Goal: Task Accomplishment & Management: Complete application form

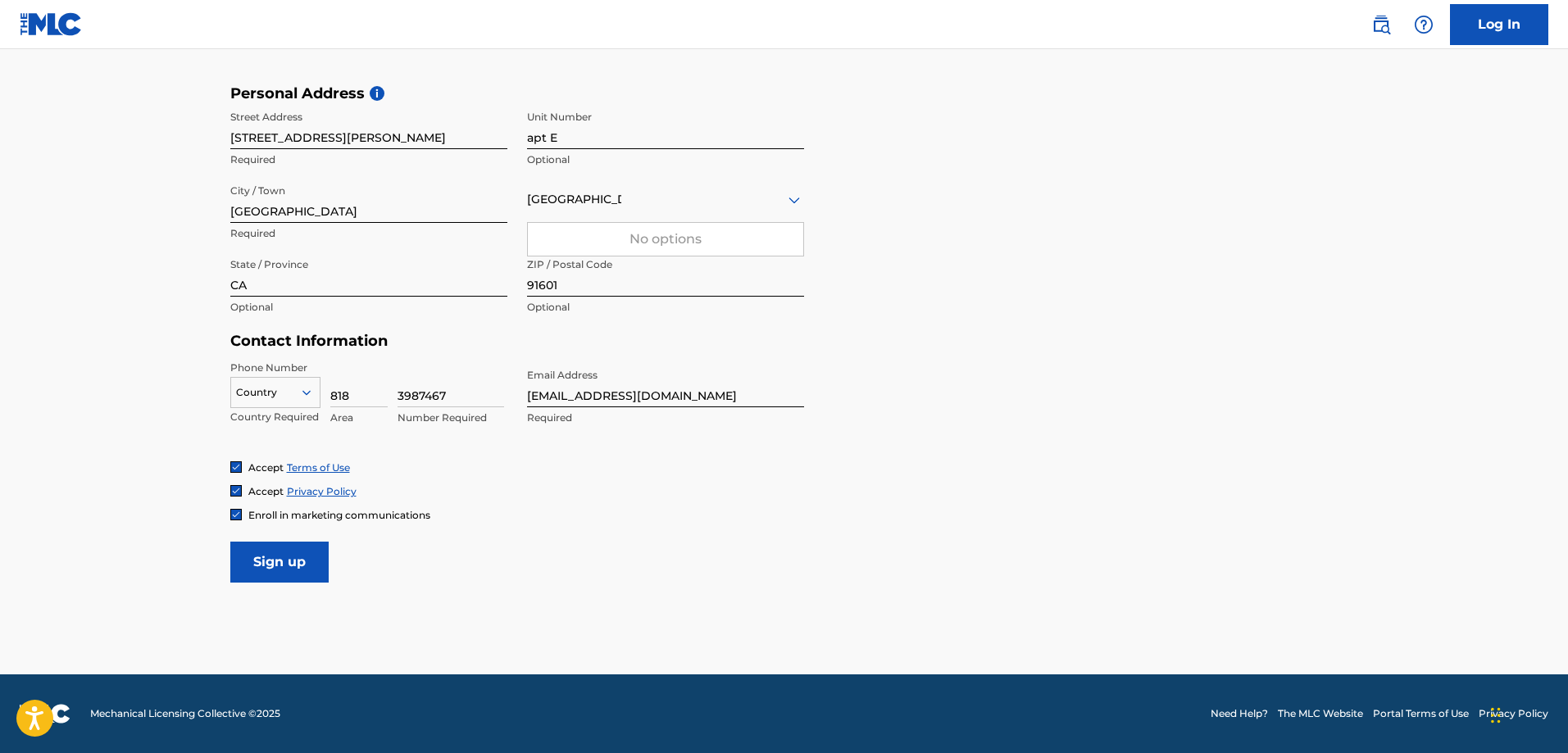
click at [288, 566] on input "Sign up" at bounding box center [279, 561] width 98 height 41
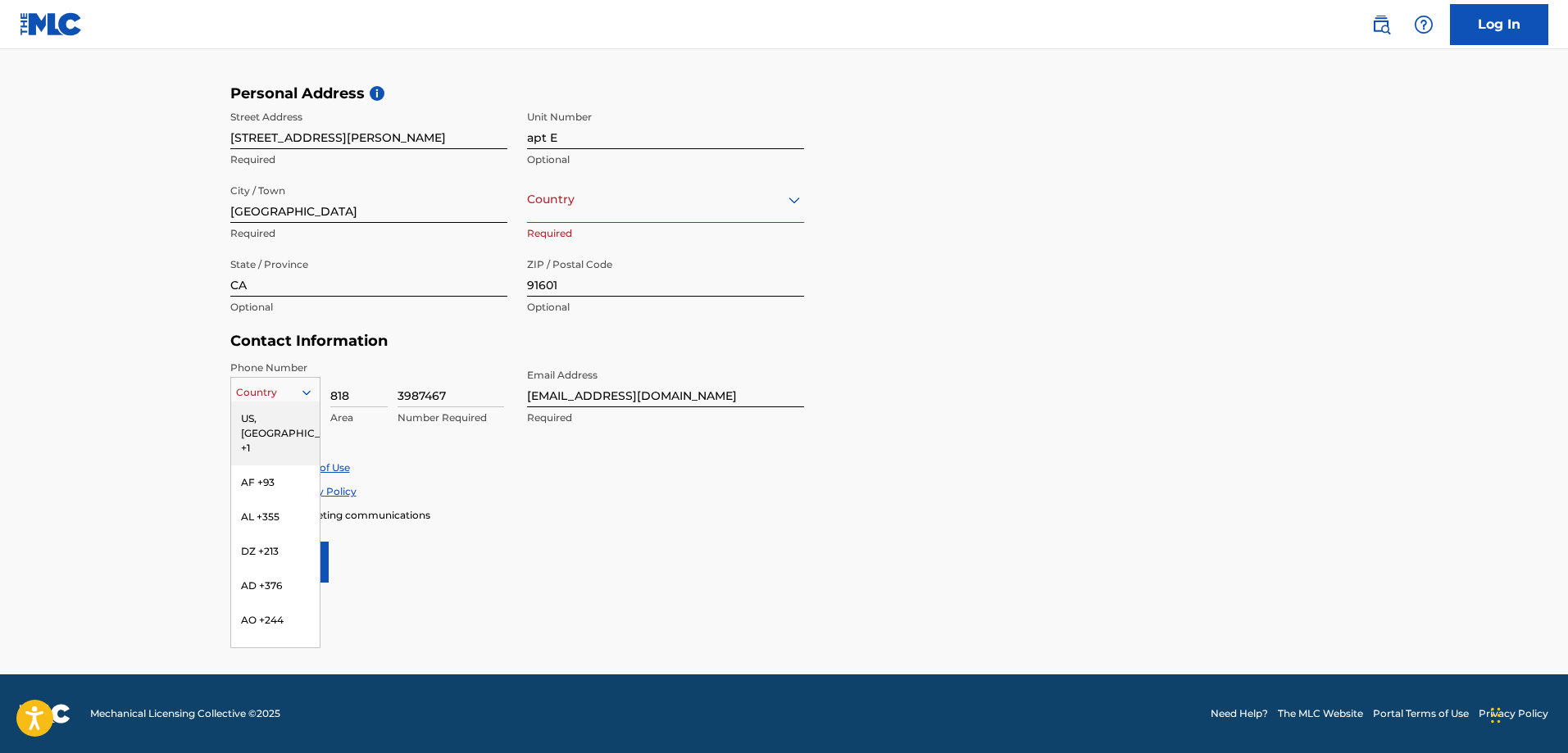
click at [285, 395] on div at bounding box center [276, 392] width 89 height 18
click at [272, 414] on div "US, [GEOGRAPHIC_DATA] +1" at bounding box center [276, 433] width 89 height 64
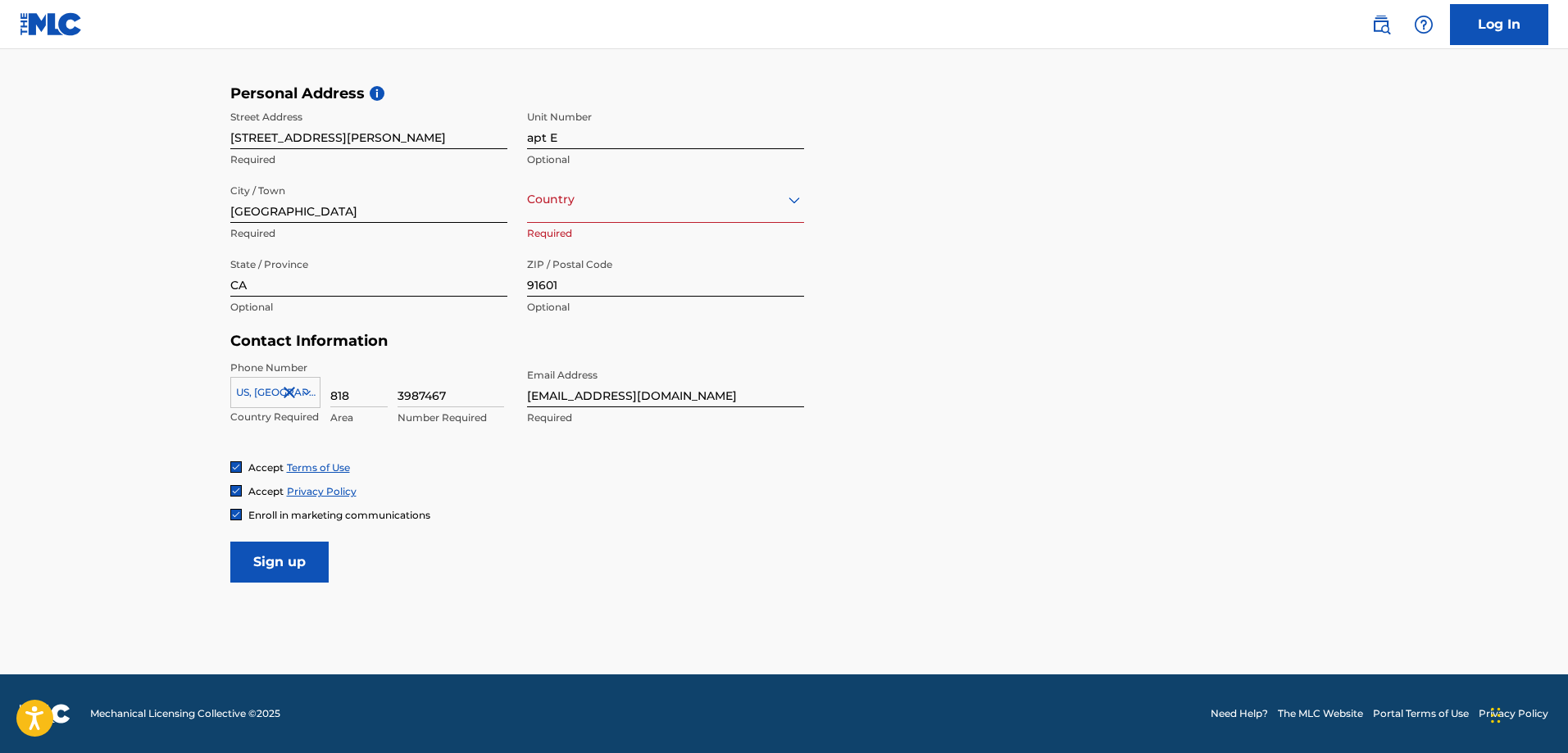
click at [610, 545] on form "User Information First Name [PERSON_NAME] Required Last Name [PERSON_NAME] Requ…" at bounding box center [784, 218] width 1108 height 726
click at [294, 574] on input "Sign up" at bounding box center [279, 561] width 98 height 41
click at [560, 558] on form "User Information First Name [PERSON_NAME] Required Last Name [PERSON_NAME] Requ…" at bounding box center [784, 218] width 1108 height 726
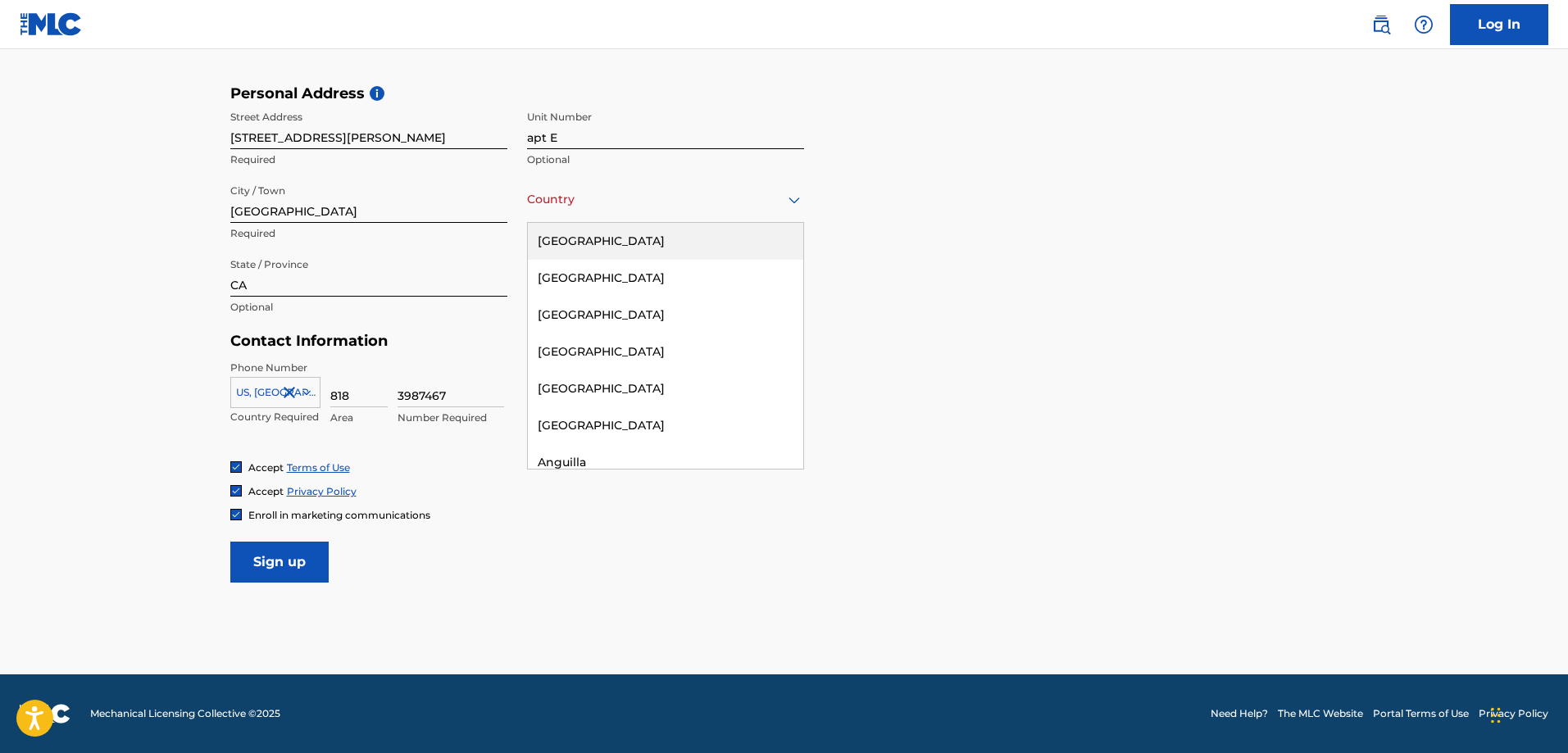
click at [793, 199] on icon at bounding box center [794, 200] width 12 height 7
click at [617, 242] on div "[GEOGRAPHIC_DATA]" at bounding box center [665, 240] width 276 height 37
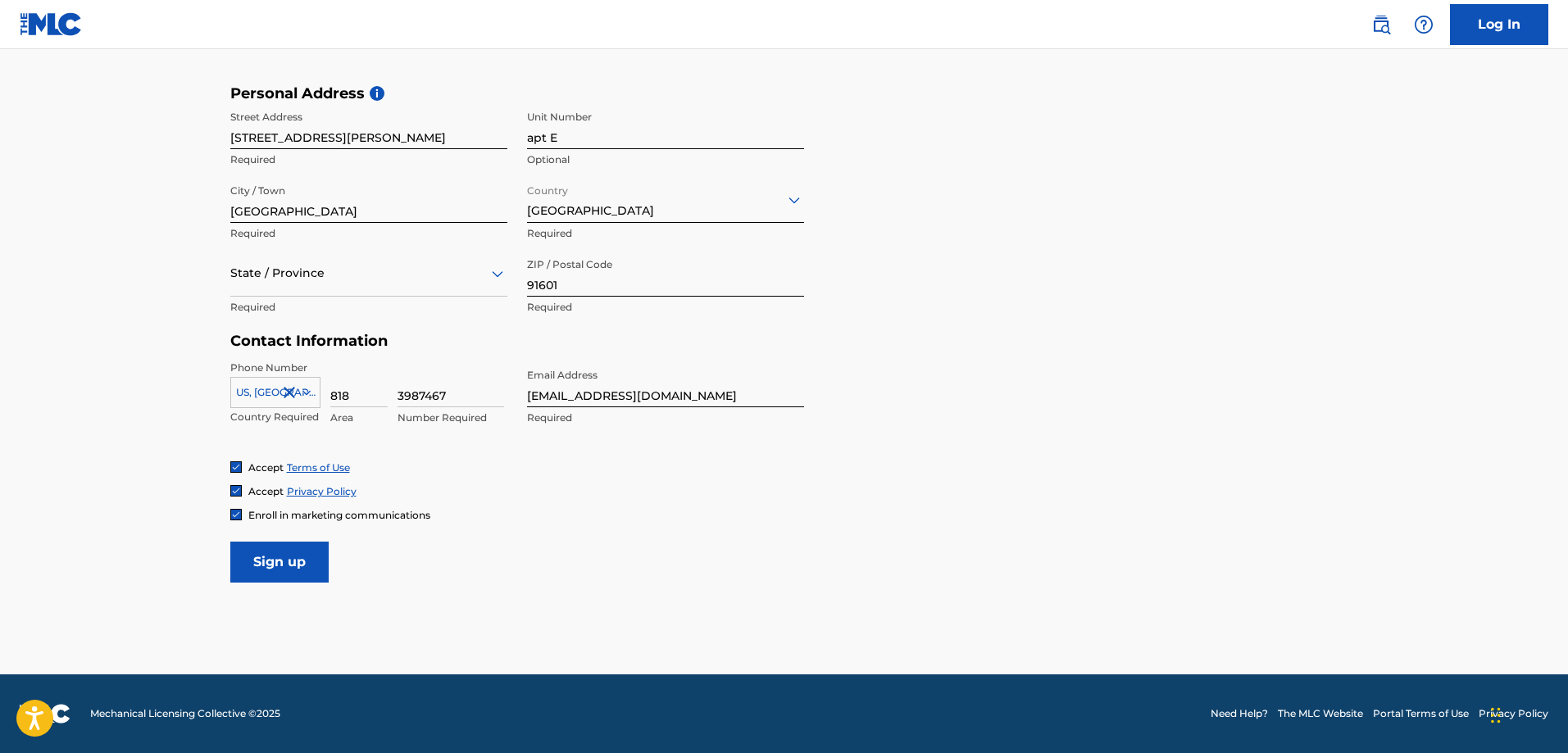
click at [1161, 414] on form "User Information First Name [PERSON_NAME] Required Last Name [PERSON_NAME] Requ…" at bounding box center [784, 218] width 1108 height 726
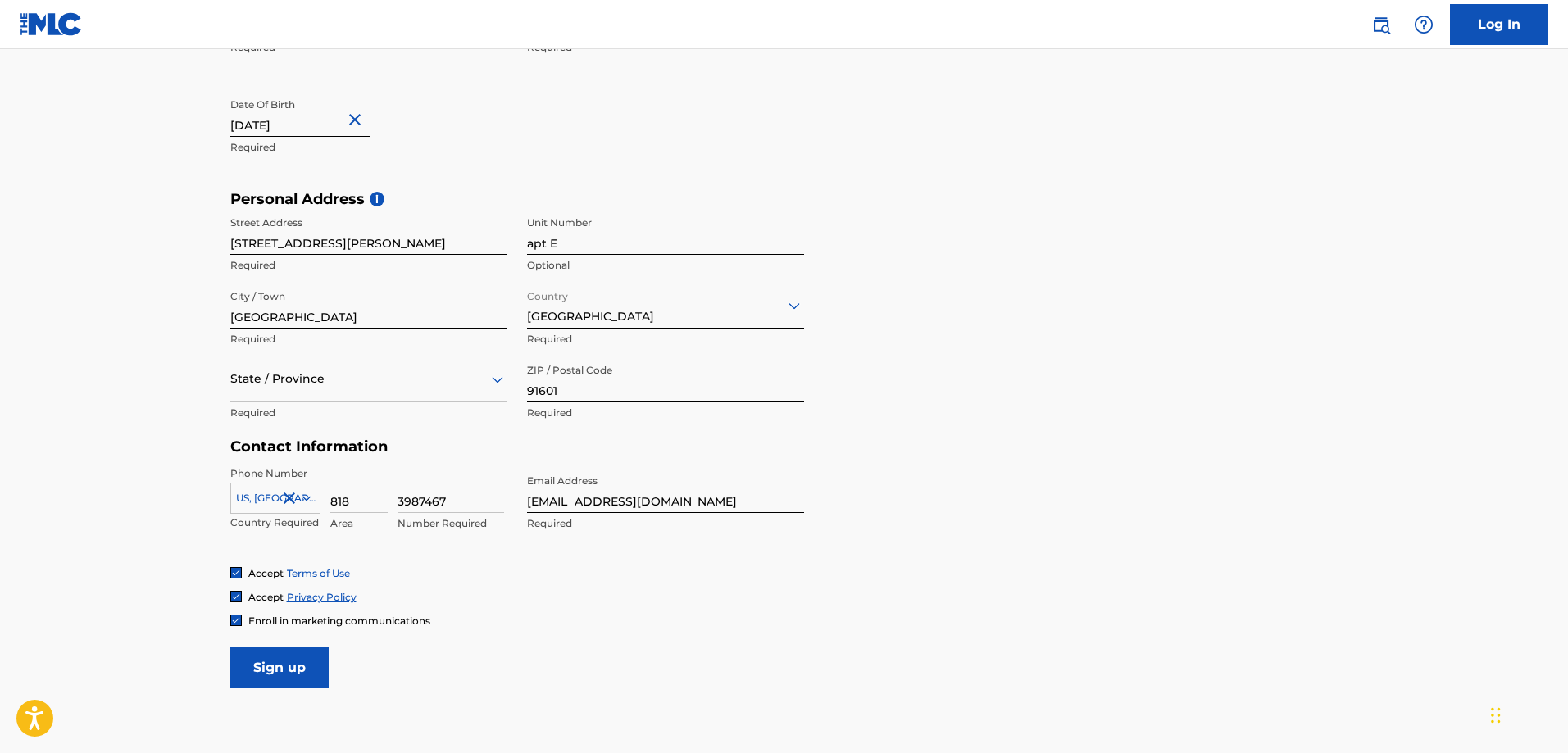
scroll to position [529, 0]
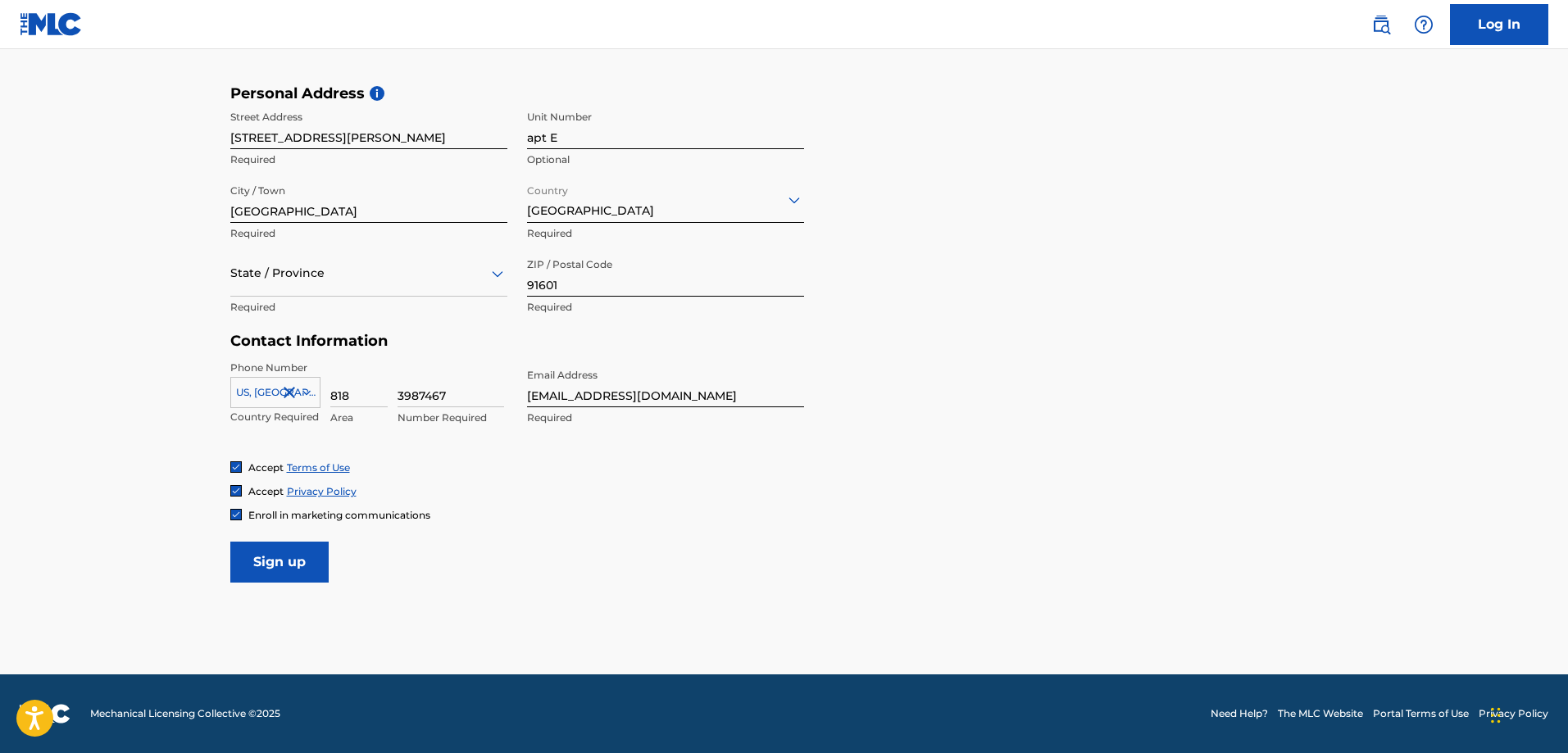
click at [299, 569] on input "Sign up" at bounding box center [279, 561] width 98 height 41
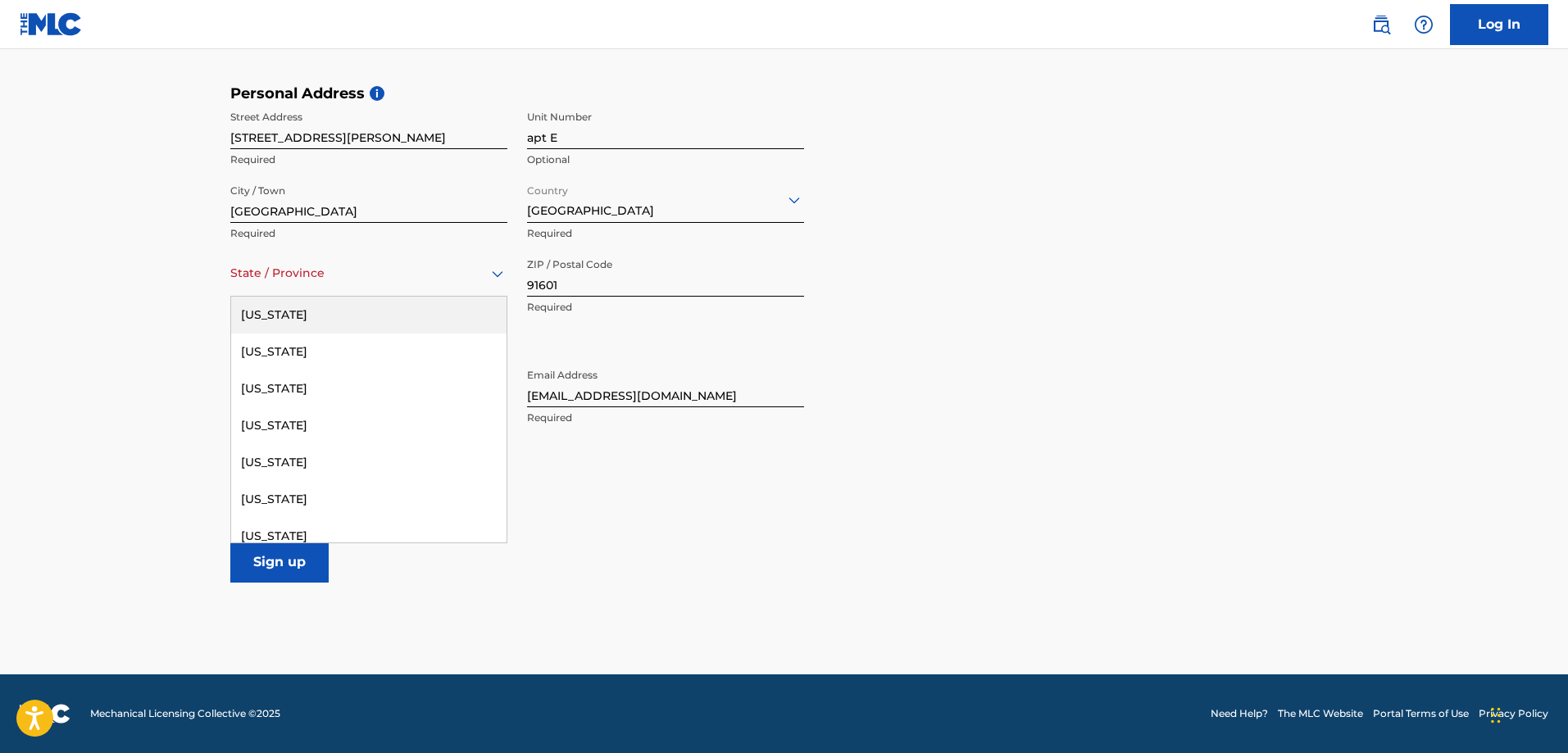
click at [388, 282] on div at bounding box center [369, 273] width 277 height 21
click at [265, 500] on div "[US_STATE]" at bounding box center [369, 499] width 276 height 37
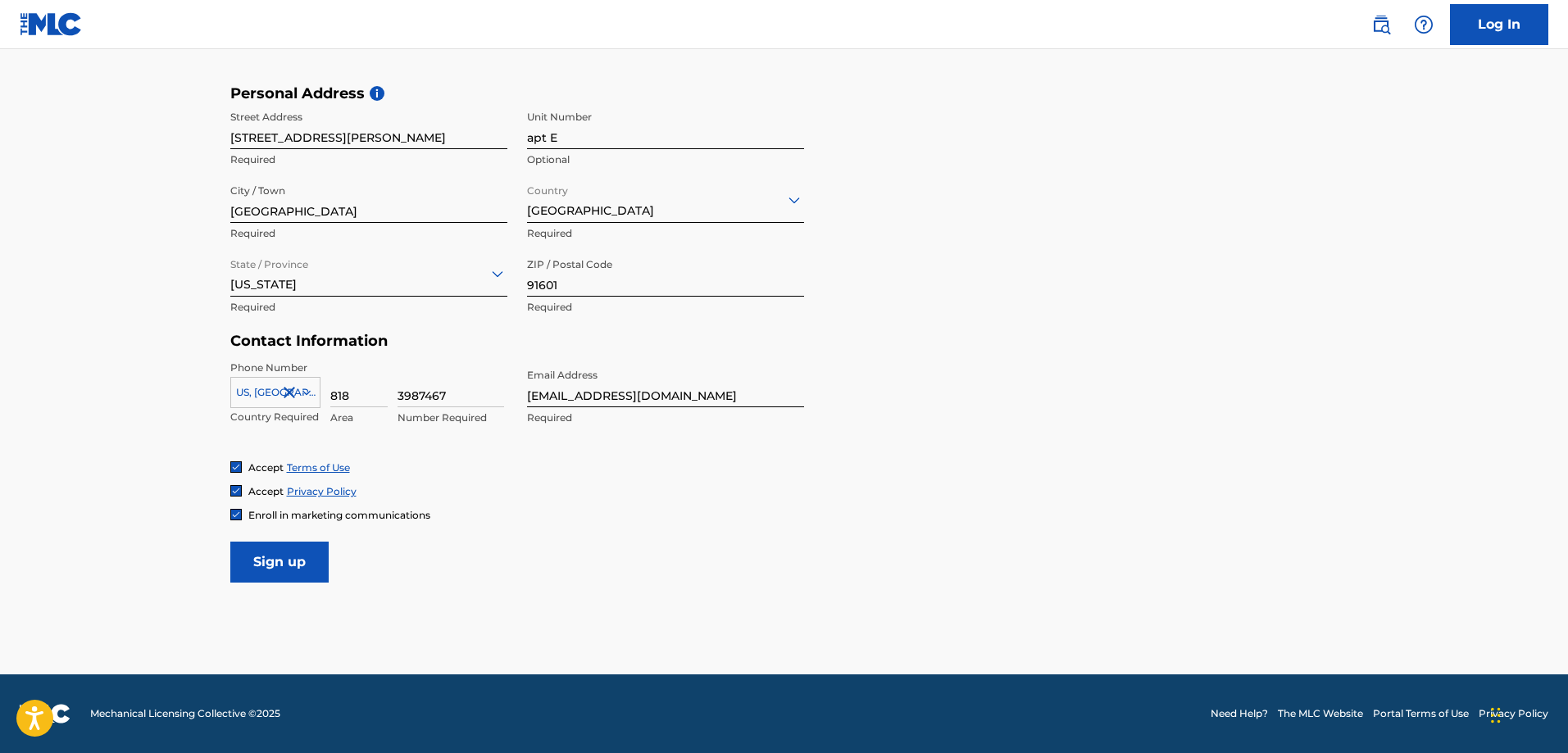
click at [734, 532] on form "User Information First Name [PERSON_NAME] Required Last Name [PERSON_NAME] Requ…" at bounding box center [784, 218] width 1108 height 726
click at [263, 566] on input "Sign up" at bounding box center [279, 561] width 98 height 41
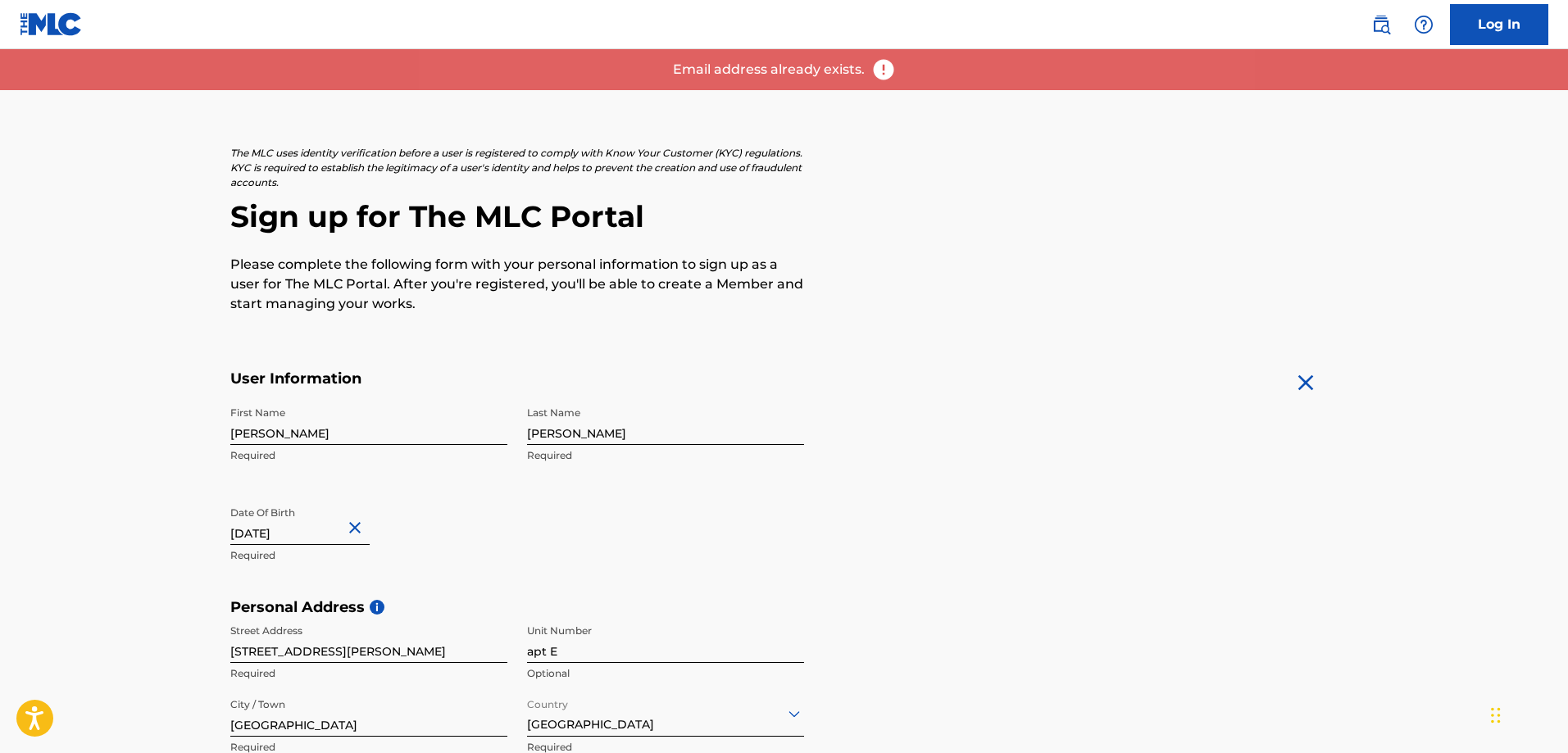
scroll to position [0, 0]
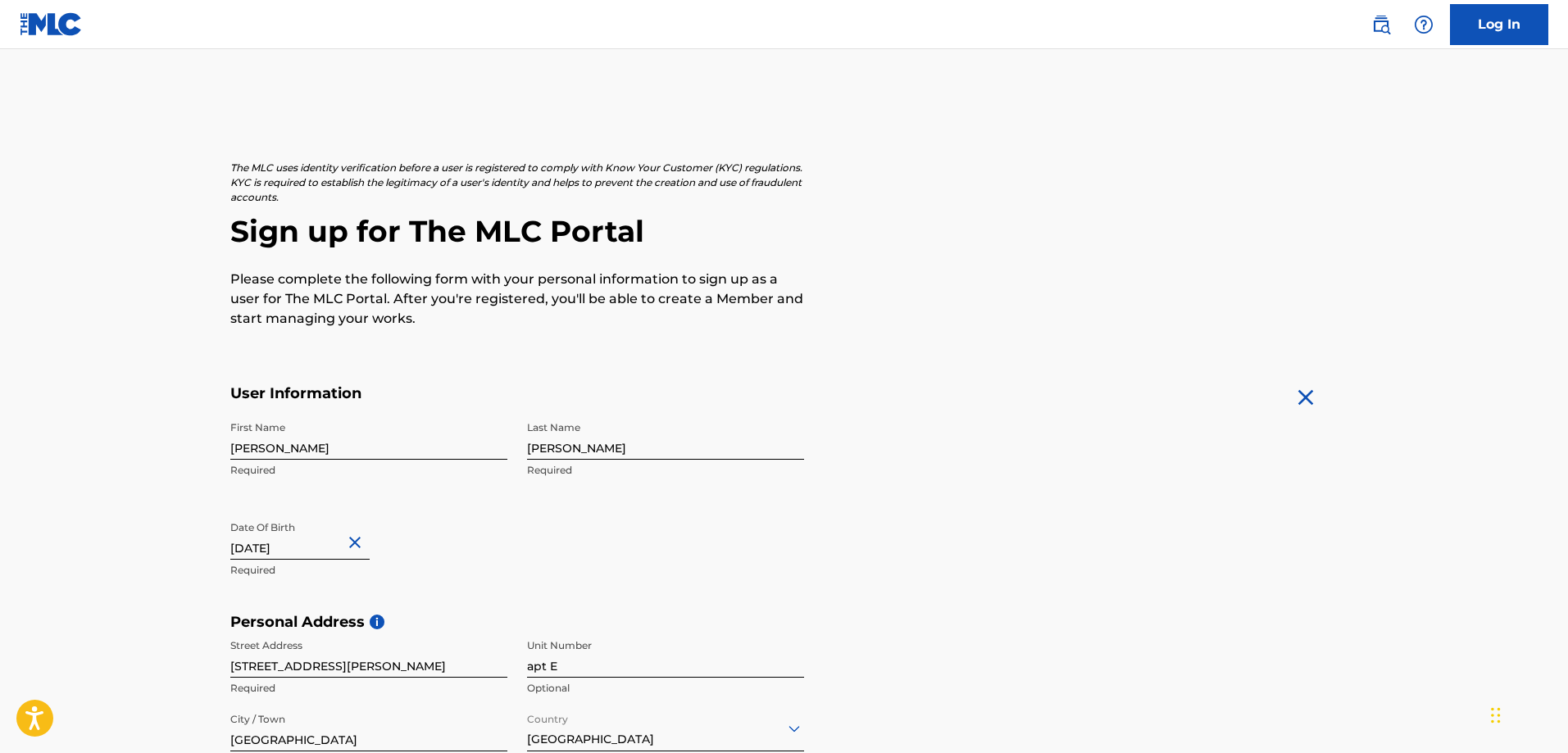
click at [1512, 32] on link "Log In" at bounding box center [1498, 24] width 98 height 41
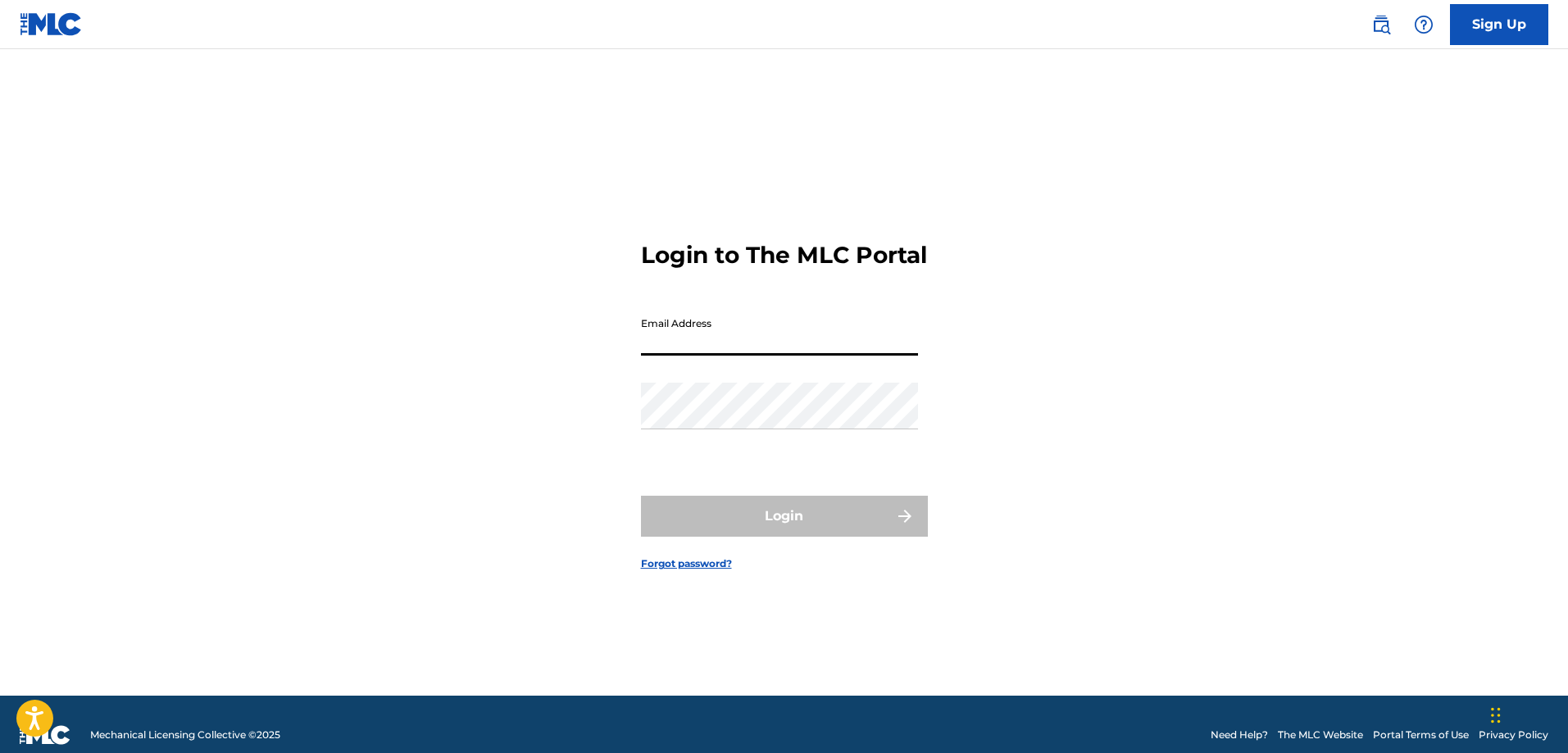
click at [819, 352] on input "Email Address" at bounding box center [779, 331] width 277 height 46
type input "[EMAIL_ADDRESS][DOMAIN_NAME]"
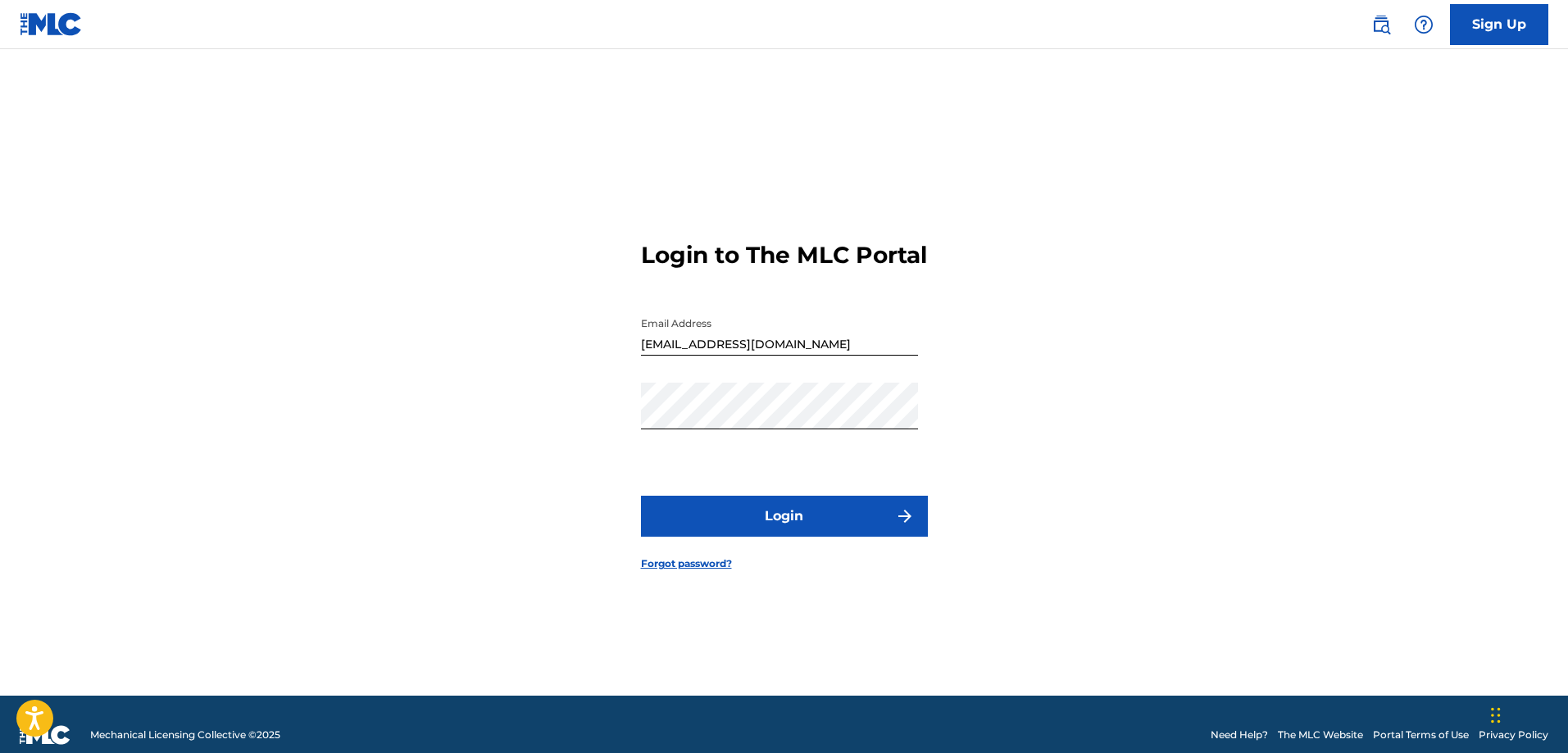
click at [780, 528] on button "Login" at bounding box center [784, 515] width 287 height 41
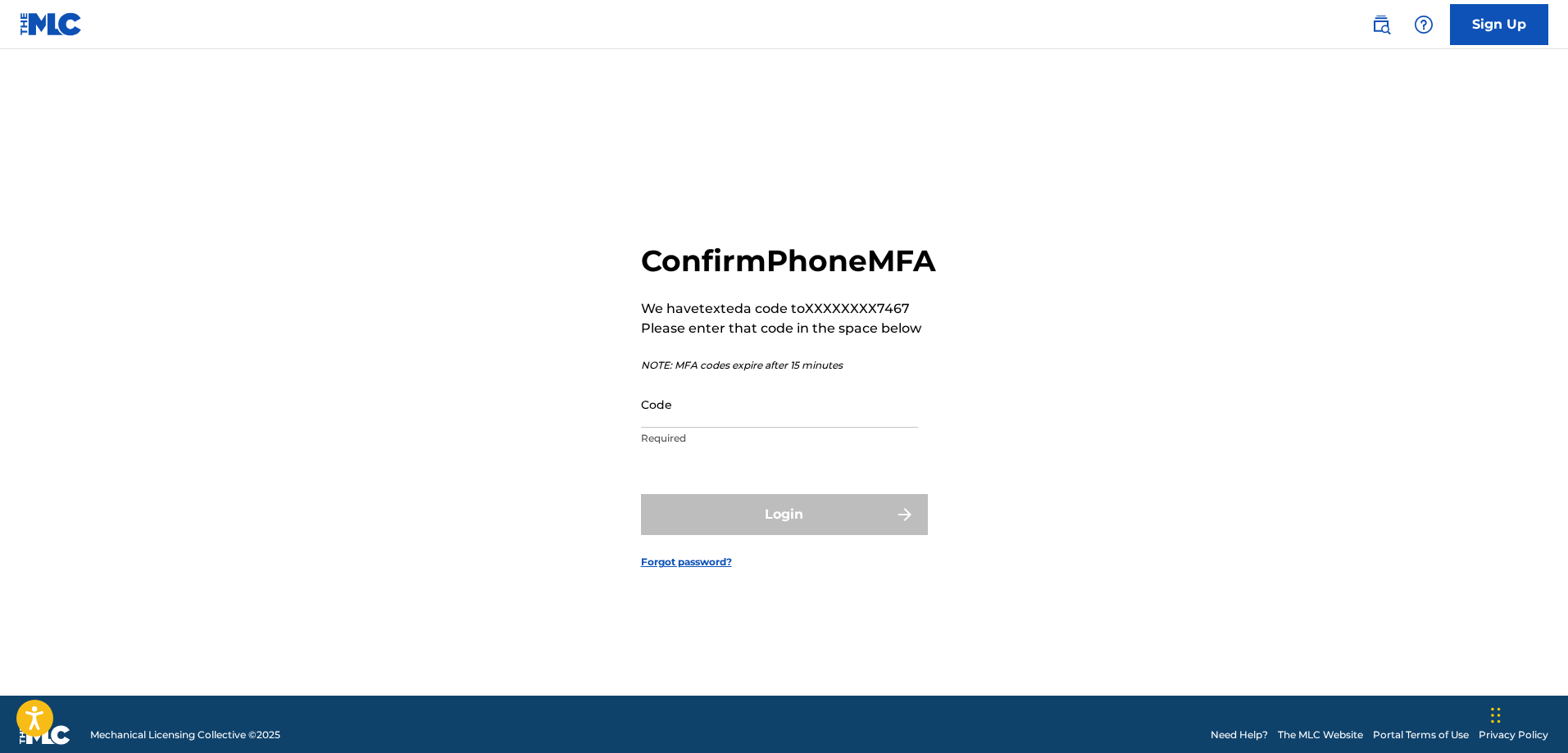
click at [812, 428] on input "Code" at bounding box center [779, 403] width 277 height 46
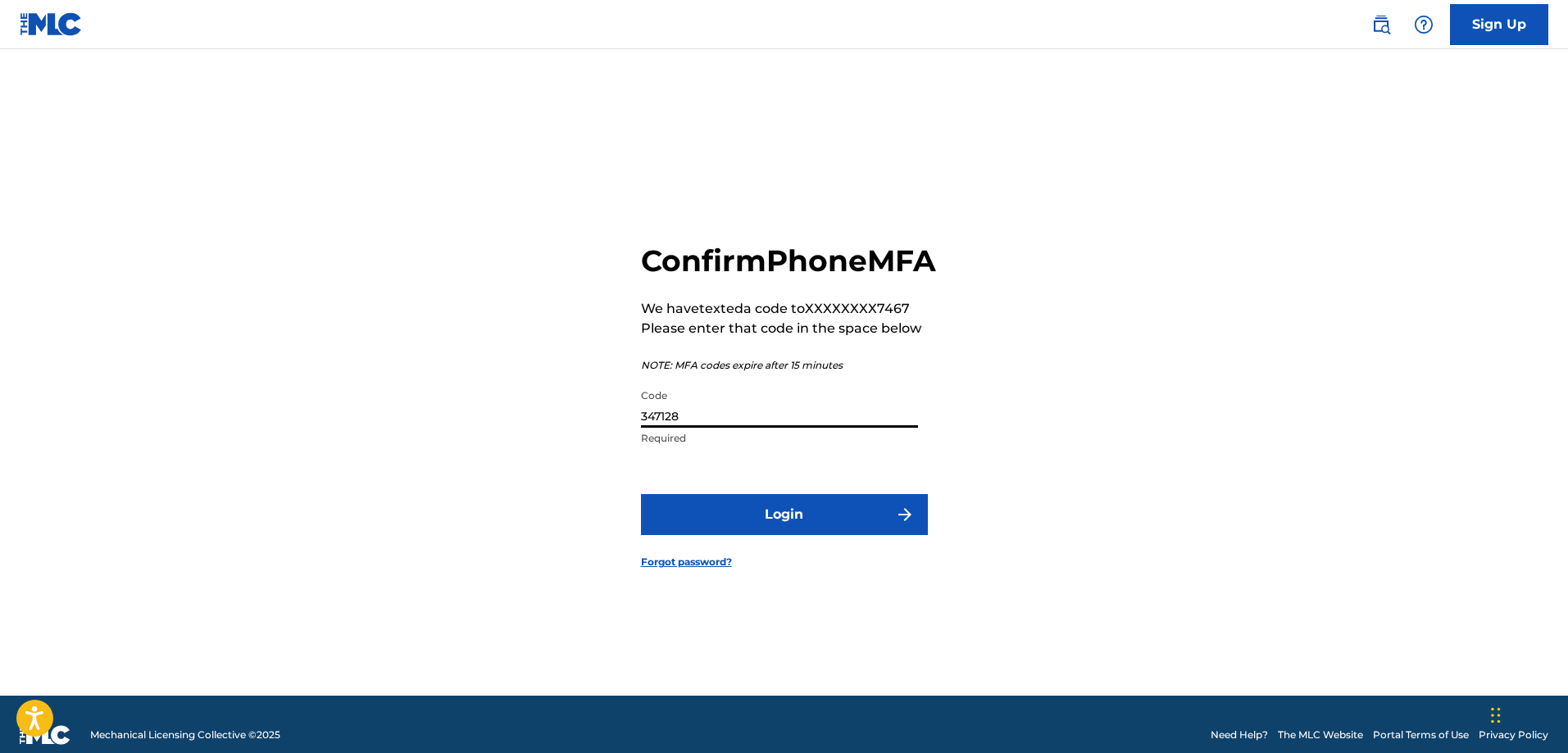
type input "347128"
click at [788, 533] on button "Login" at bounding box center [784, 514] width 287 height 41
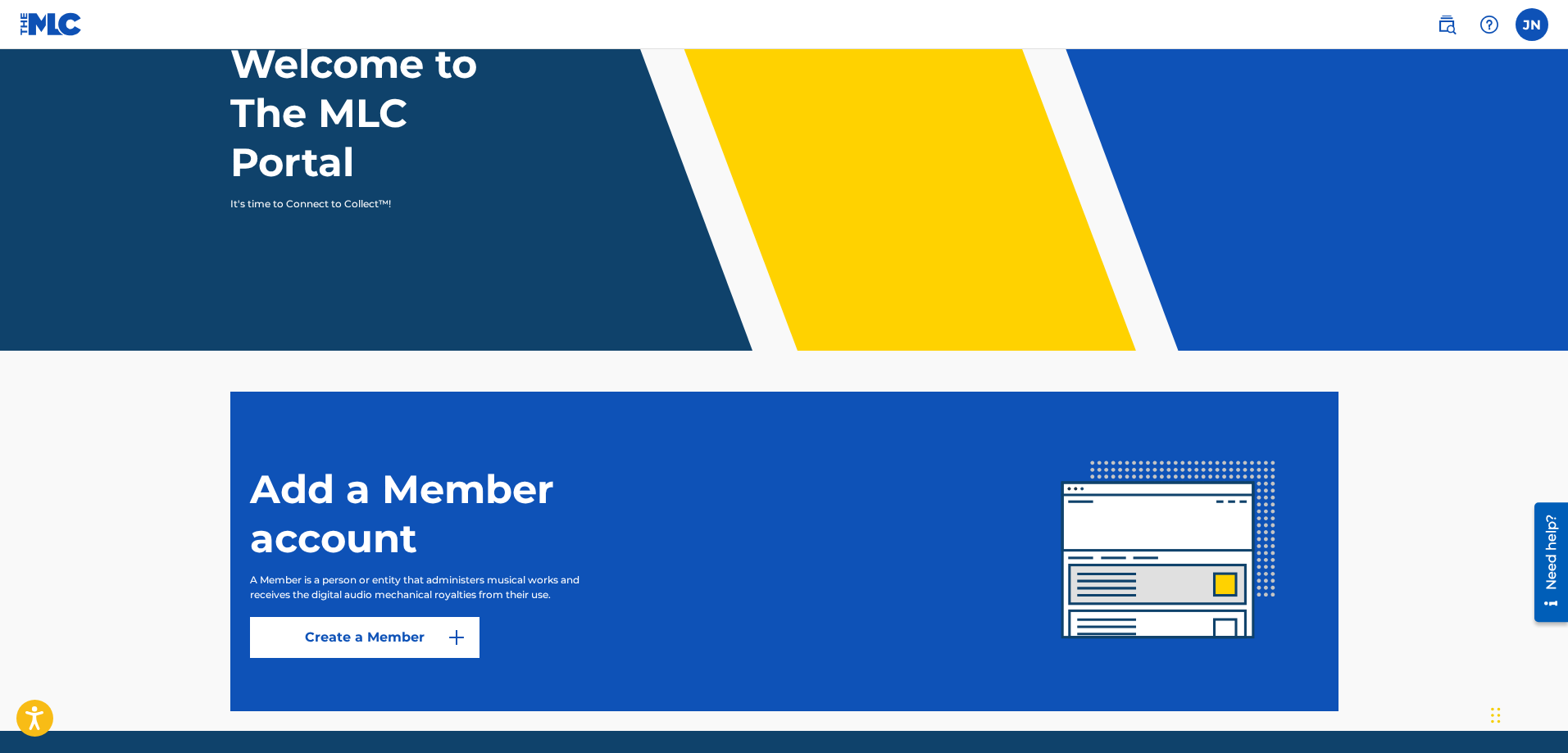
scroll to position [186, 0]
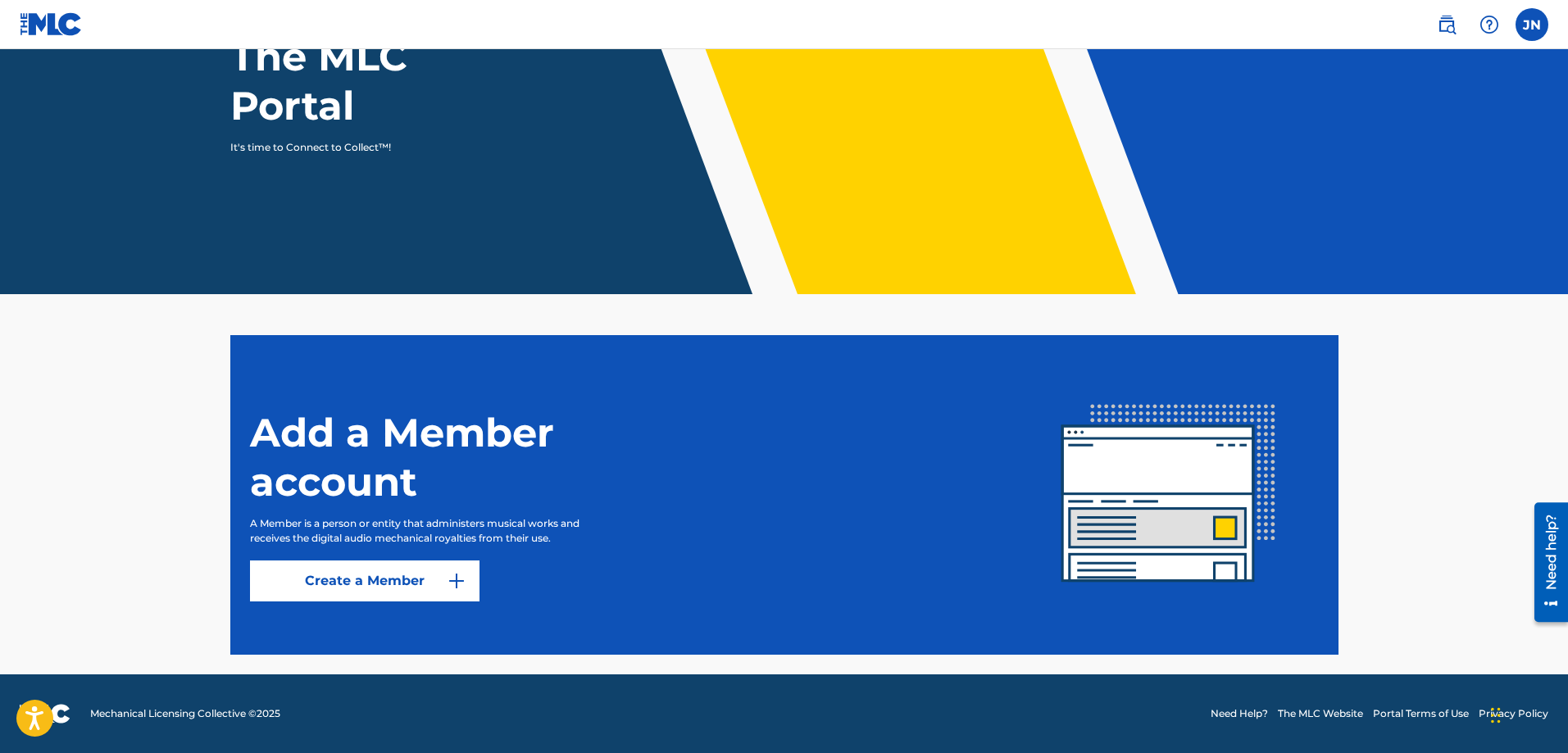
click at [1523, 31] on label at bounding box center [1531, 24] width 33 height 33
click at [1531, 25] on input "JN [PERSON_NAME] [PERSON_NAME][EMAIL_ADDRESS][DOMAIN_NAME] Notification Prefere…" at bounding box center [1531, 25] width 0 height 0
click at [1415, 310] on main "Welcome to The MLC Portal It's time to Connect to Collect™! Add a Member accoun…" at bounding box center [784, 269] width 1568 height 811
click at [203, 268] on header "Welcome to The MLC Portal It's time to Connect to Collect™!" at bounding box center [784, 79] width 1568 height 431
click at [377, 576] on link "Create a Member" at bounding box center [365, 580] width 229 height 41
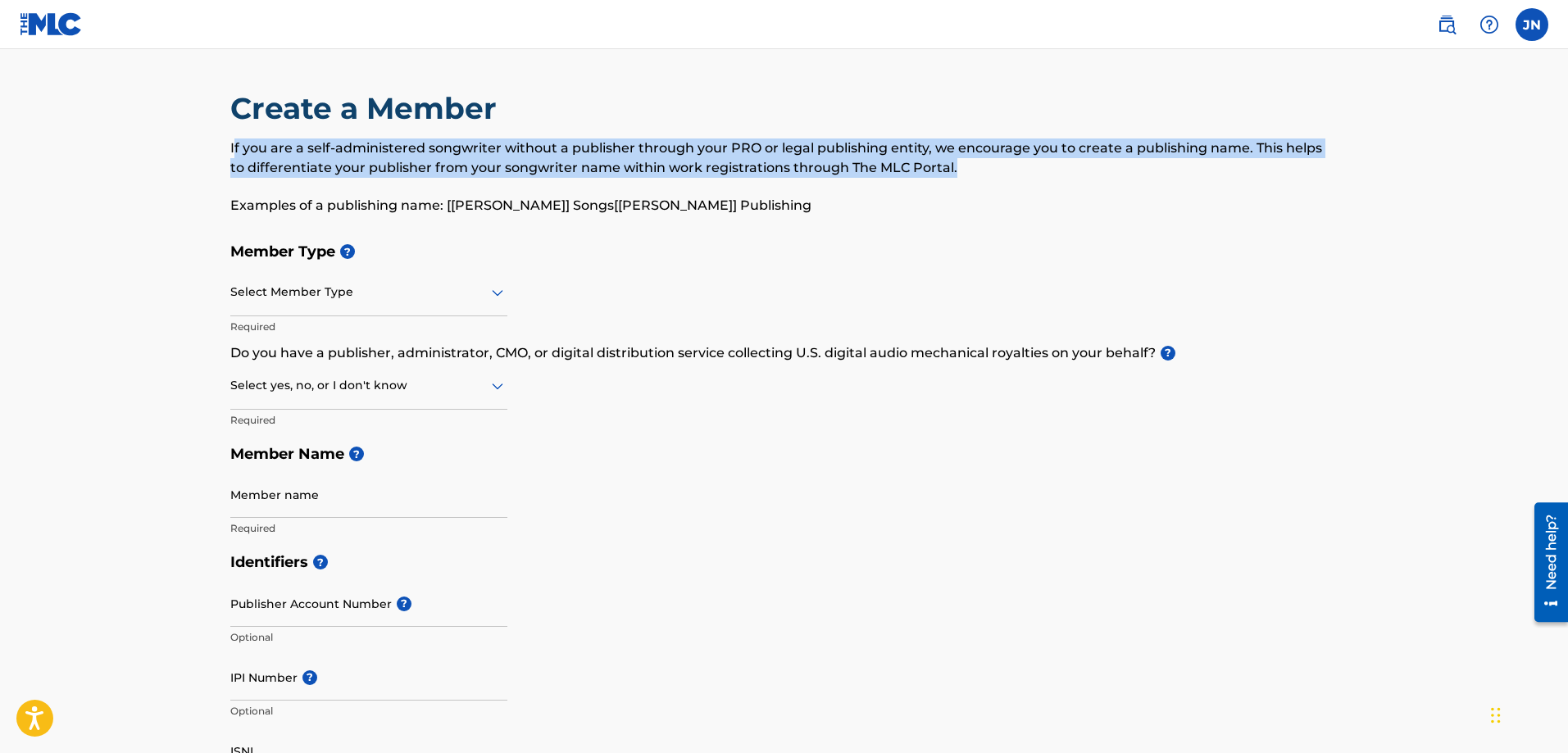
drag, startPoint x: 232, startPoint y: 138, endPoint x: 939, endPoint y: 168, distance: 707.6
click at [939, 168] on p "If you are a self-administered songwriter without a publisher through your PRO …" at bounding box center [784, 158] width 1108 height 40
copy p "f you are a self-administered songwriter without a publisher through your PRO o…"
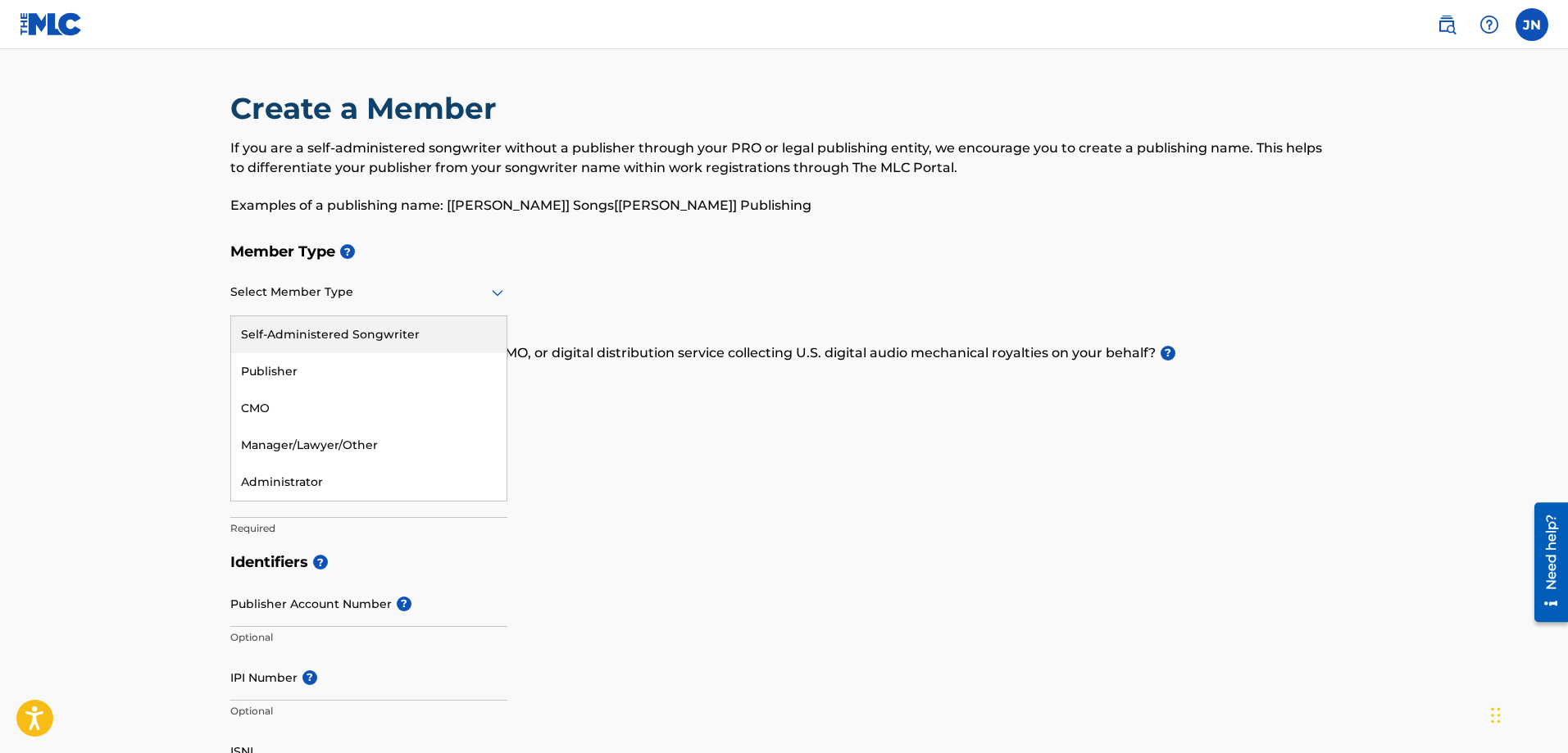
click at [311, 294] on div at bounding box center [369, 292] width 277 height 21
click at [290, 331] on div "Self-Administered Songwriter" at bounding box center [369, 334] width 276 height 37
